Goal: Task Accomplishment & Management: Manage account settings

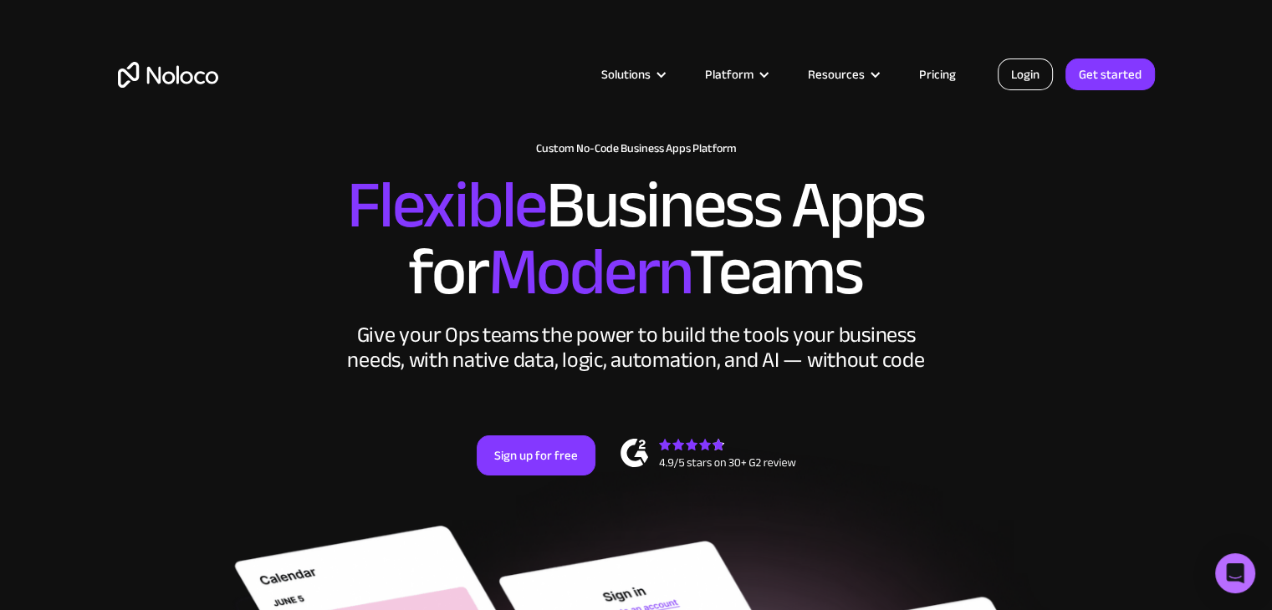
click at [1009, 75] on link "Login" at bounding box center [1024, 75] width 55 height 32
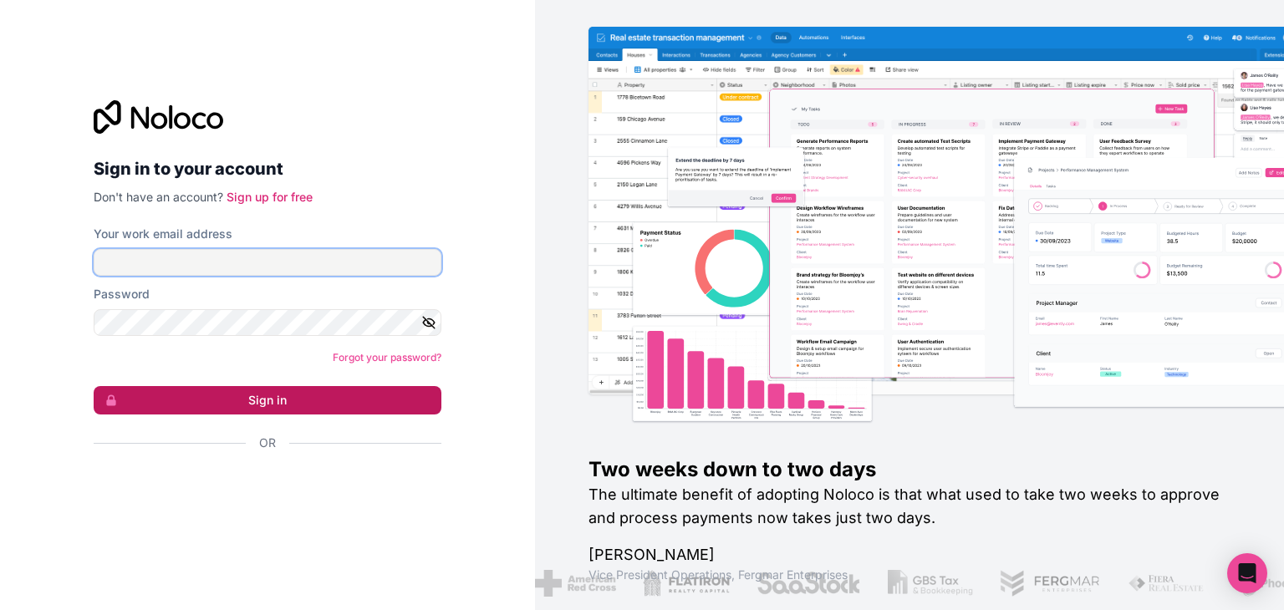
type input "mukul@blueberrytravels.com"
click at [358, 394] on button "Sign in" at bounding box center [268, 400] width 348 height 28
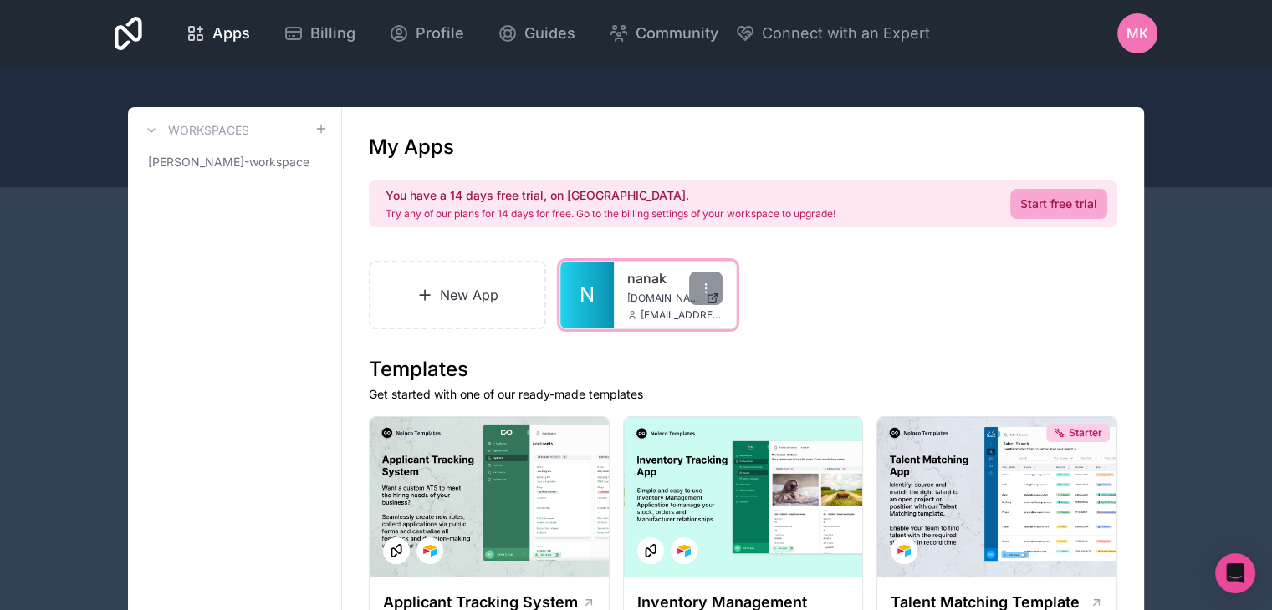
click at [607, 314] on link "N" at bounding box center [587, 295] width 54 height 67
